Goal: Information Seeking & Learning: Check status

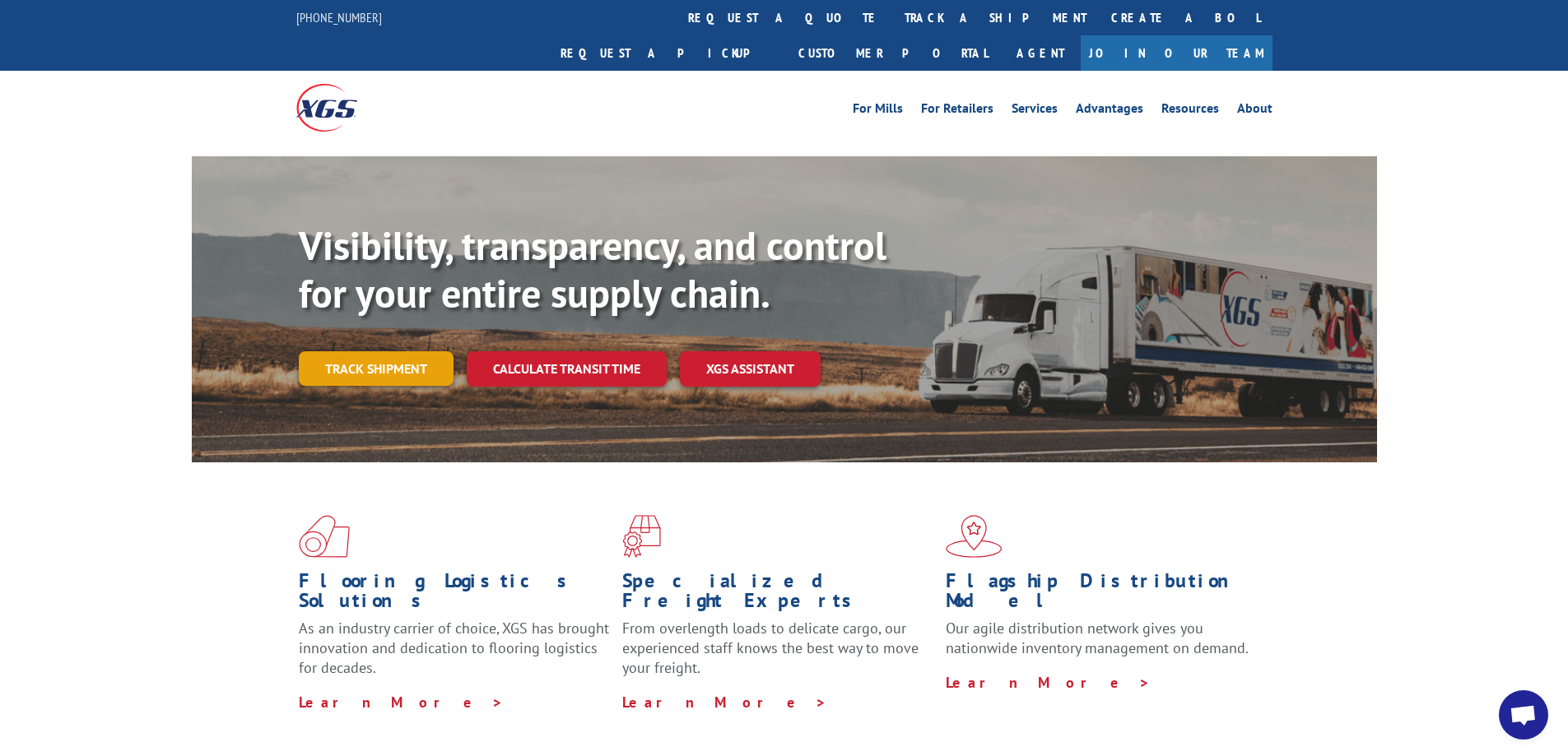
click at [324, 352] on link "Track shipment" at bounding box center [376, 369] width 155 height 35
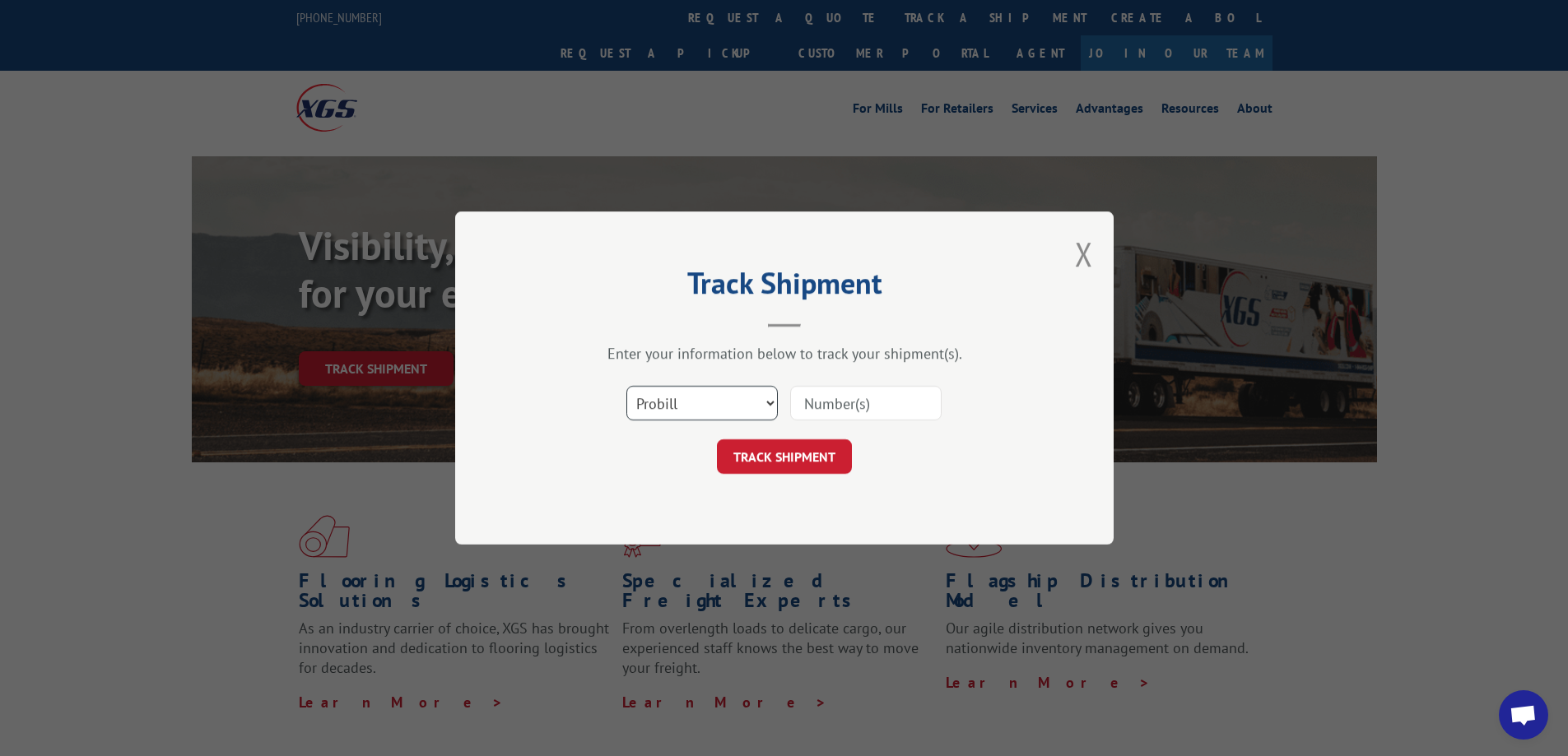
click at [690, 402] on select "Select category... Probill BOL PO" at bounding box center [702, 404] width 151 height 35
select select "bol"
click at [627, 386] on select "Select category... Probill BOL PO" at bounding box center [702, 404] width 151 height 35
click at [821, 403] on input at bounding box center [866, 404] width 151 height 35
paste input "5530907"
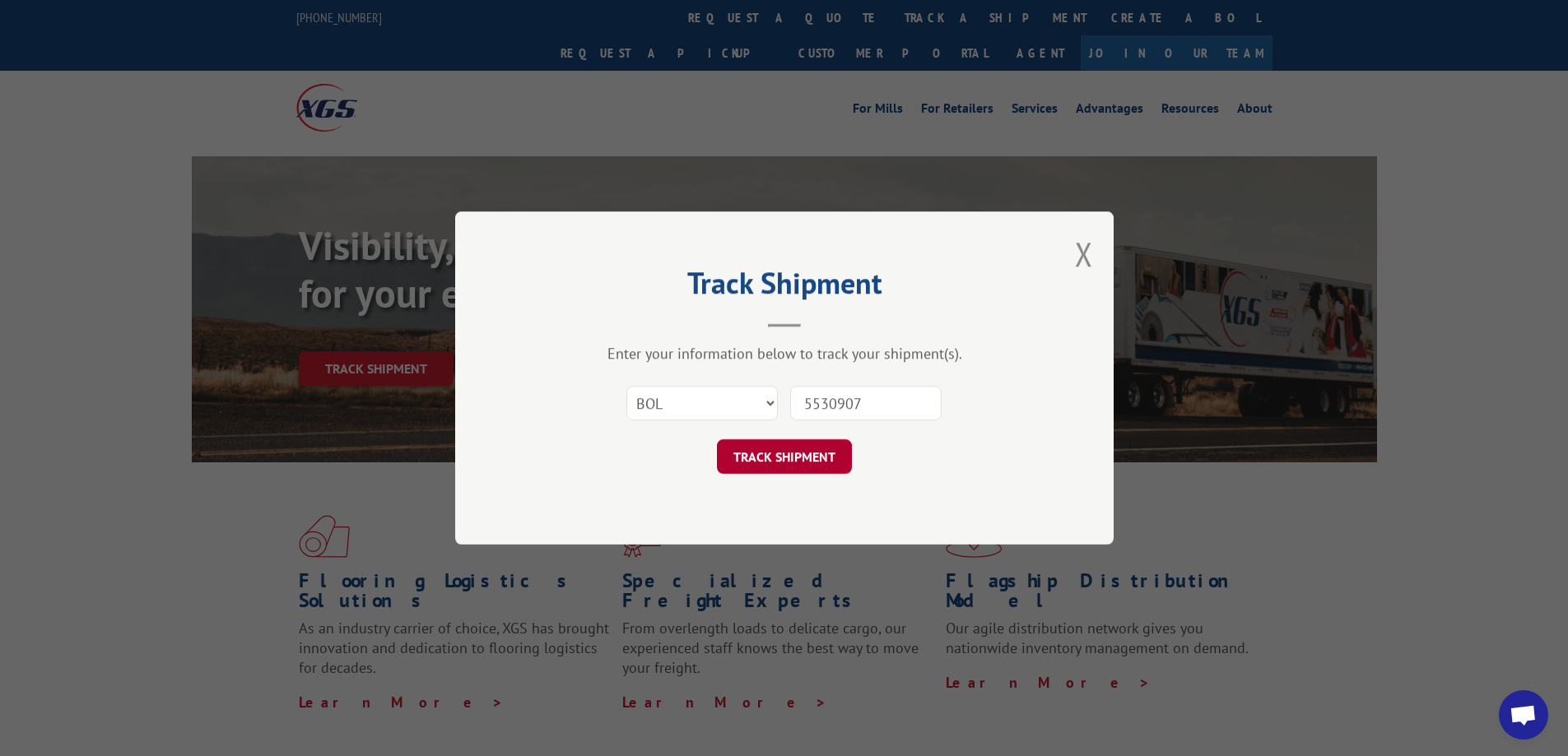
type input "5530907"
click at [787, 454] on button "TRACK SHIPMENT" at bounding box center [785, 457] width 135 height 35
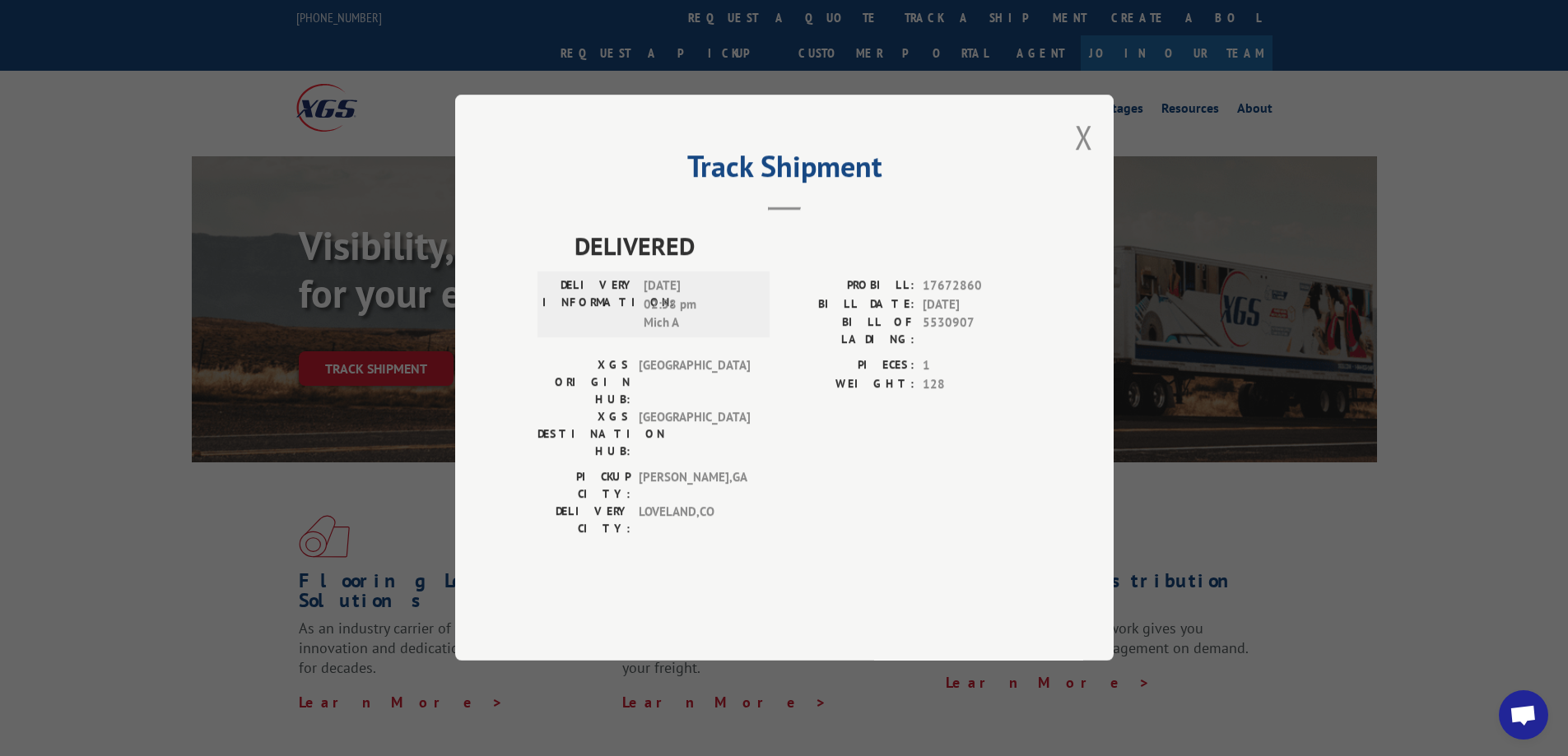
click at [320, 182] on div "Track Shipment DELIVERED DELIVERY INFORMATION: [DATE] 02:58 pm Mich A PROBILL: …" at bounding box center [784, 378] width 1568 height 756
